Goal: Task Accomplishment & Management: Use online tool/utility

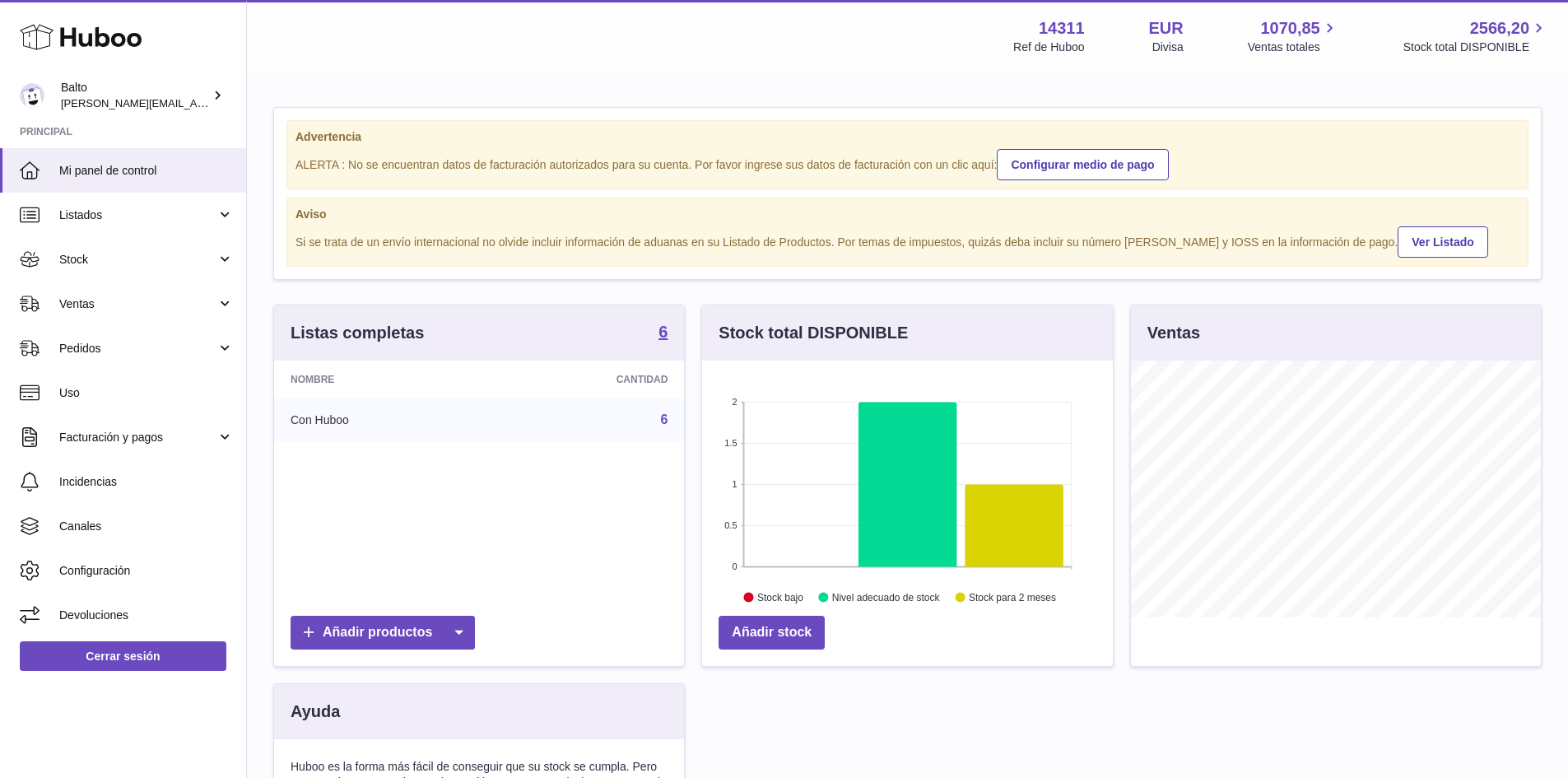
scroll to position [256, 411]
click at [160, 344] on span "Pedidos" at bounding box center [137, 348] width 157 height 15
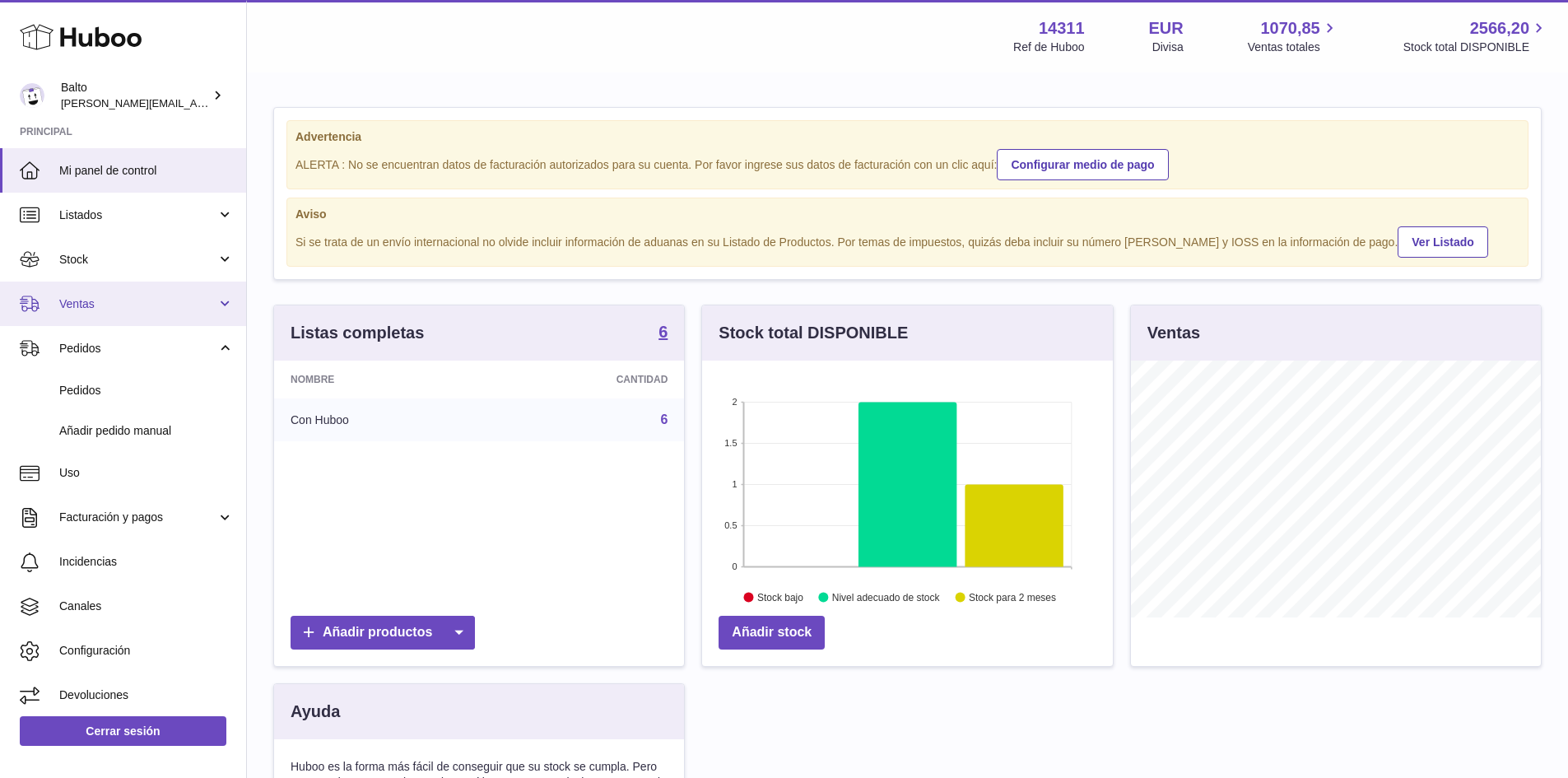
click at [143, 293] on link "Ventas" at bounding box center [123, 304] width 246 height 45
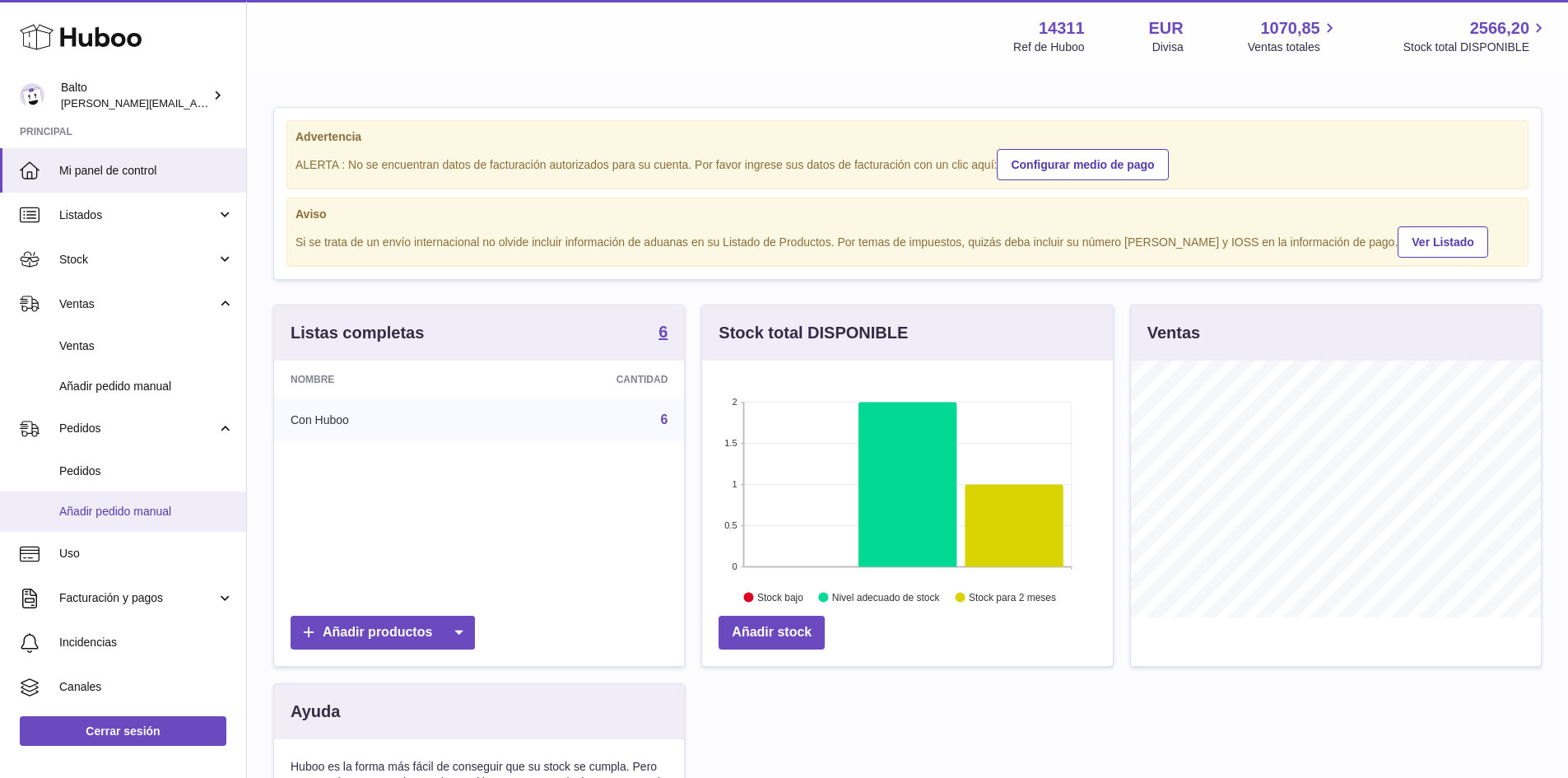
click at [94, 504] on span "Añadir pedido manual" at bounding box center [146, 511] width 175 height 15
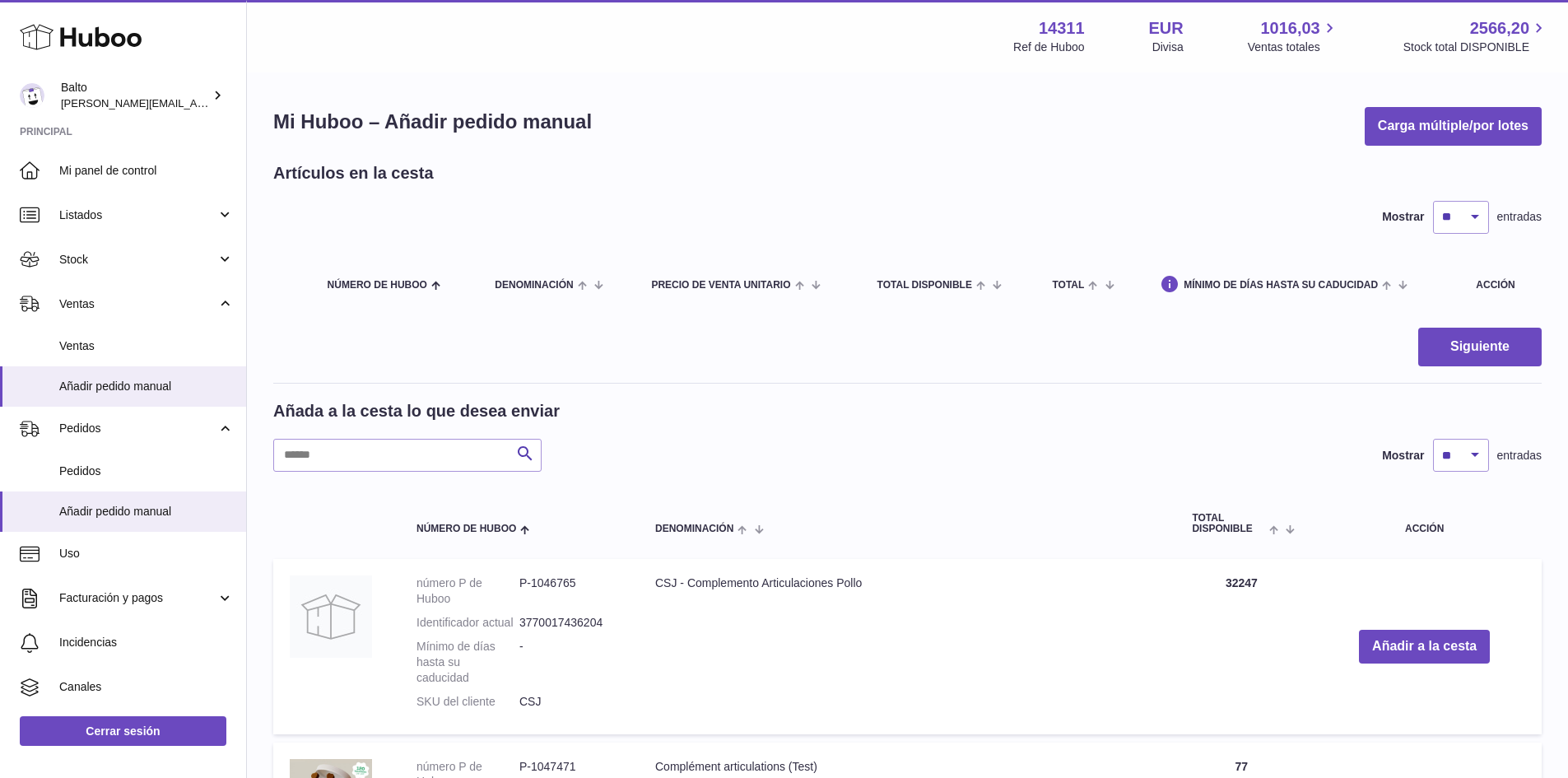
scroll to position [4, 0]
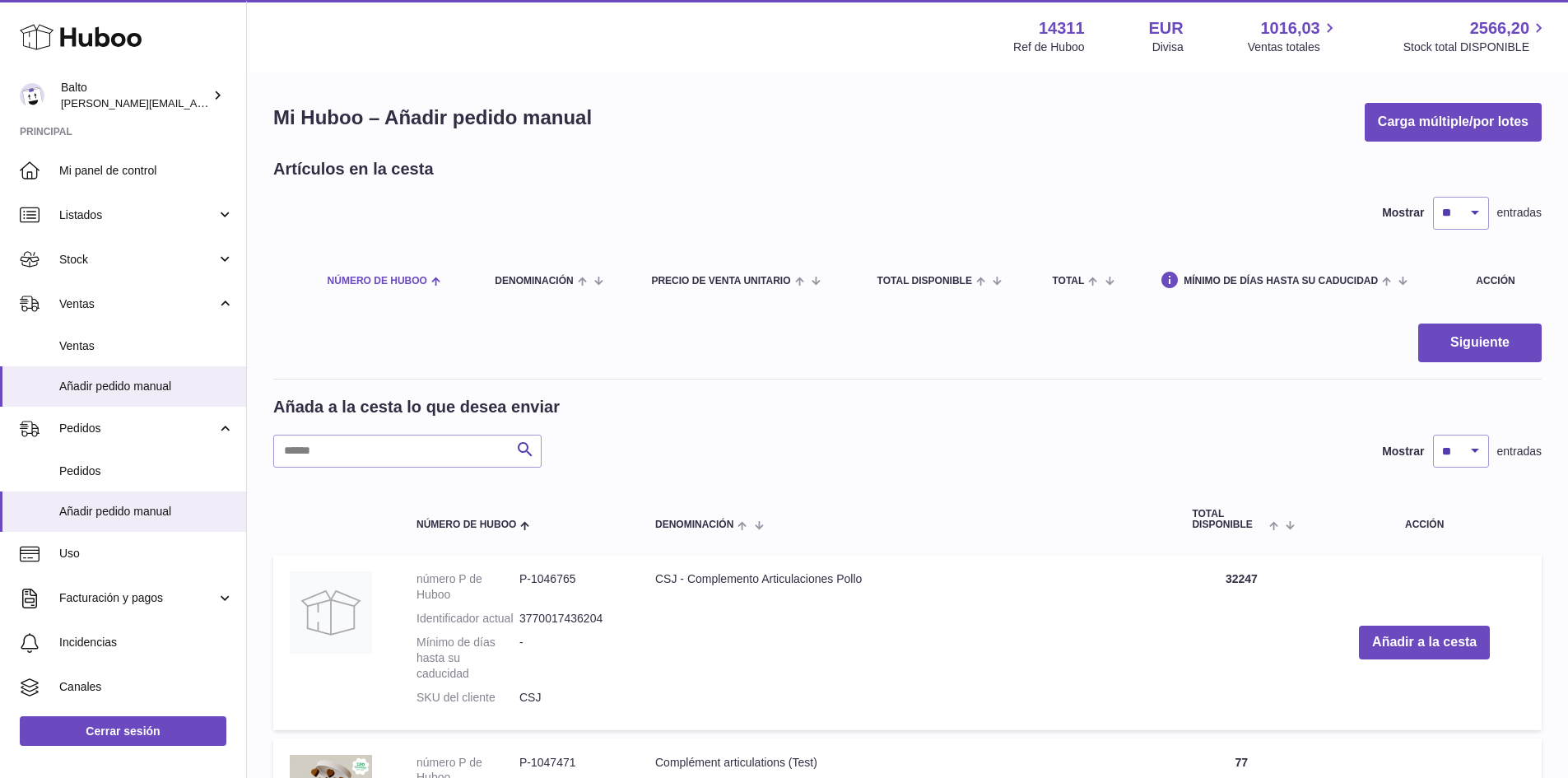
click at [421, 272] on th "Número de Huboo" at bounding box center [394, 279] width 168 height 48
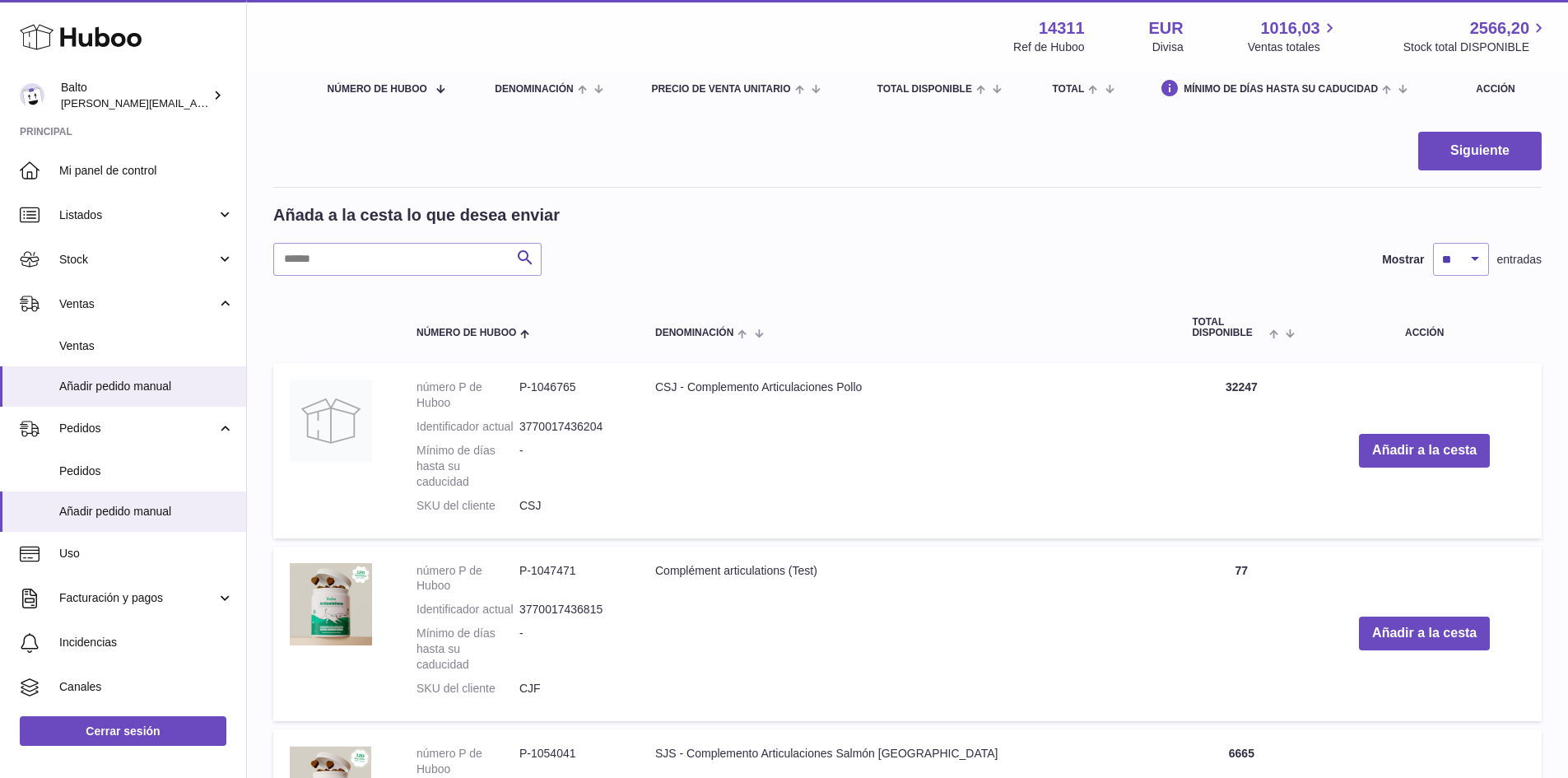
scroll to position [196, 0]
